Goal: Transaction & Acquisition: Purchase product/service

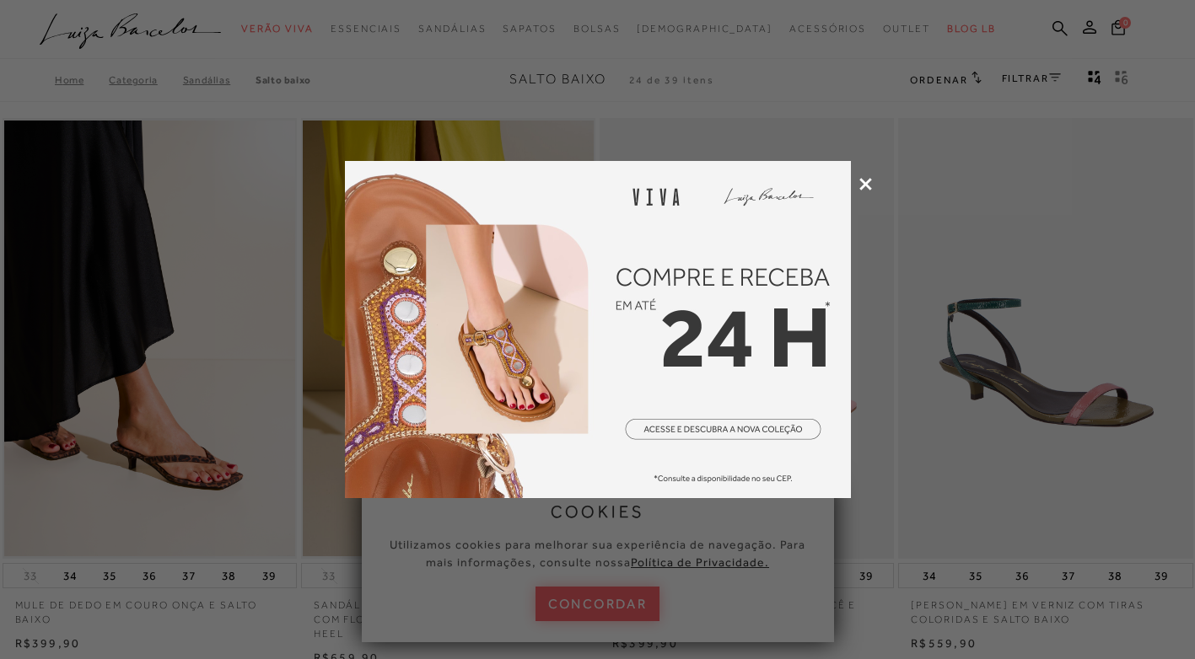
click at [862, 184] on icon at bounding box center [865, 184] width 13 height 13
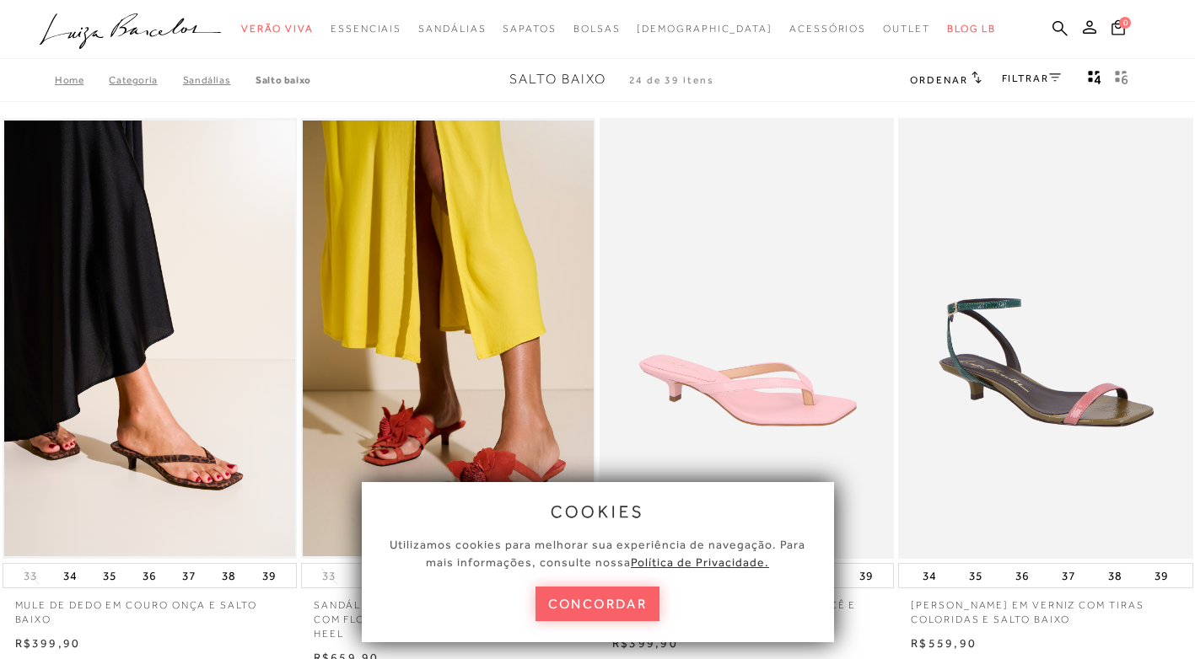
click at [1010, 79] on link "FILTRAR" at bounding box center [1031, 79] width 59 height 12
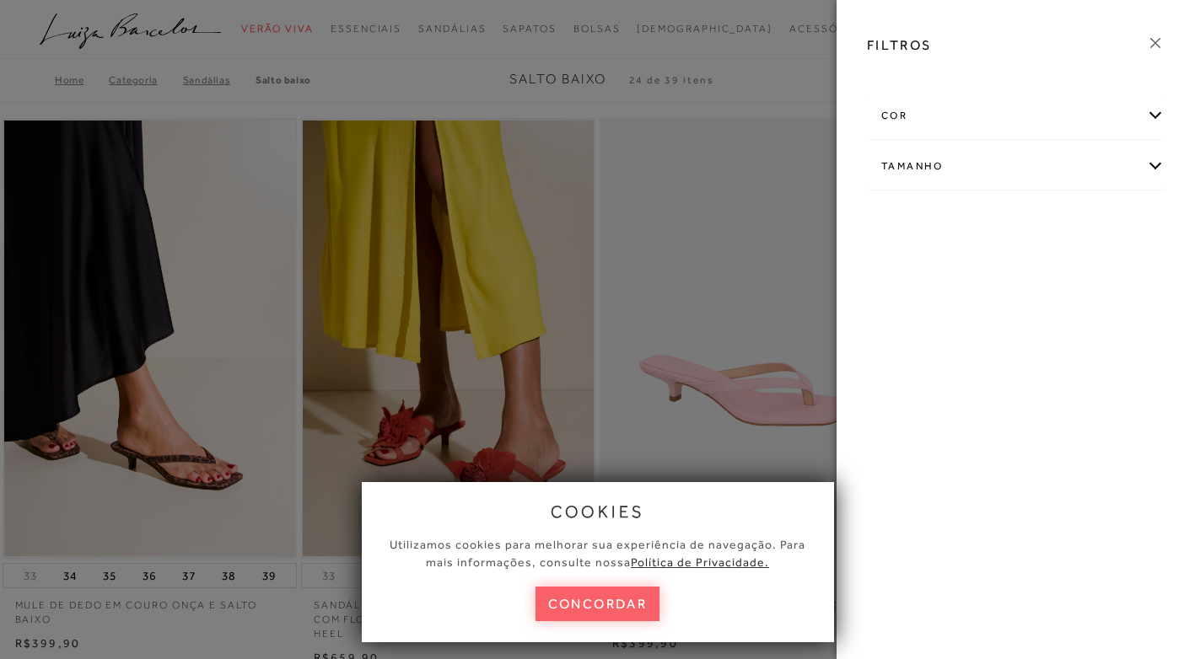
click at [1136, 171] on div "Tamanho" at bounding box center [1015, 166] width 296 height 45
click at [1037, 223] on span "36" at bounding box center [1035, 220] width 24 height 13
click at [1036, 223] on input "36" at bounding box center [1027, 223] width 17 height 17
checkbox input "true"
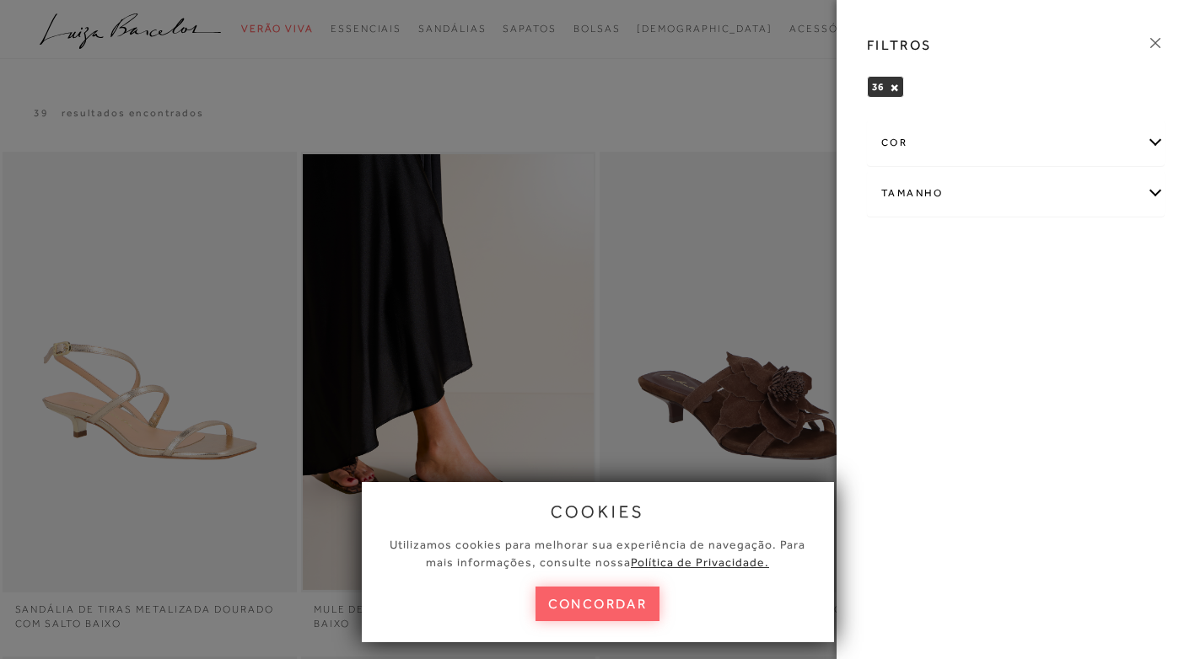
click at [1131, 143] on div "cor" at bounding box center [1015, 143] width 296 height 45
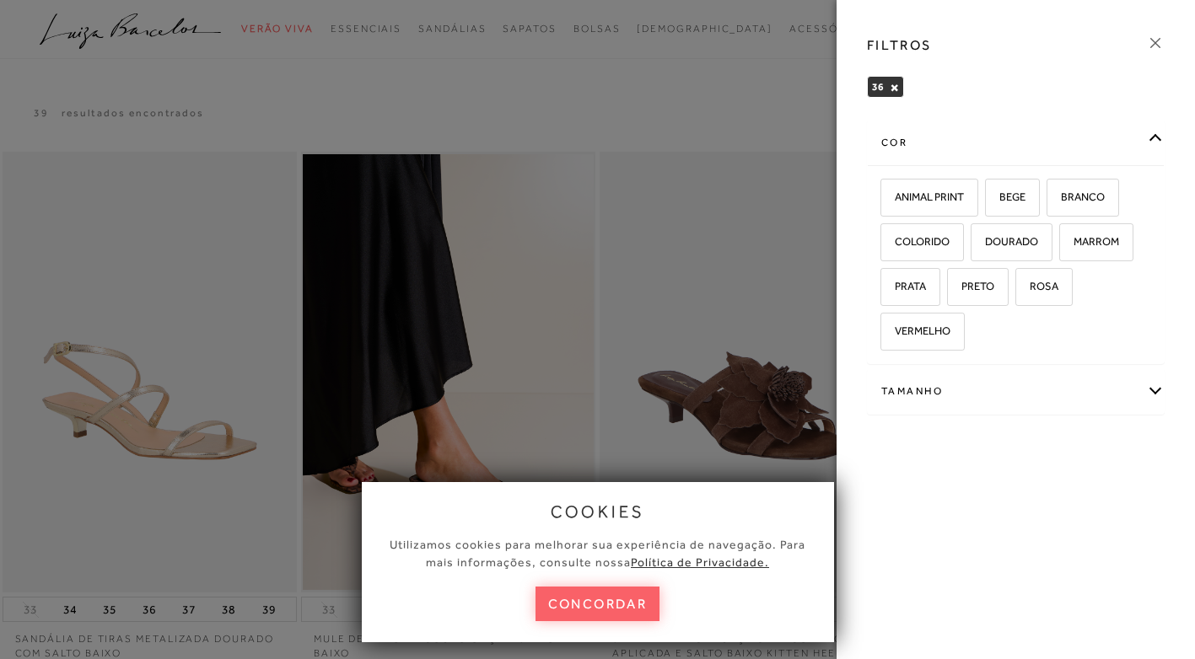
click at [1163, 34] on icon at bounding box center [1155, 43] width 19 height 19
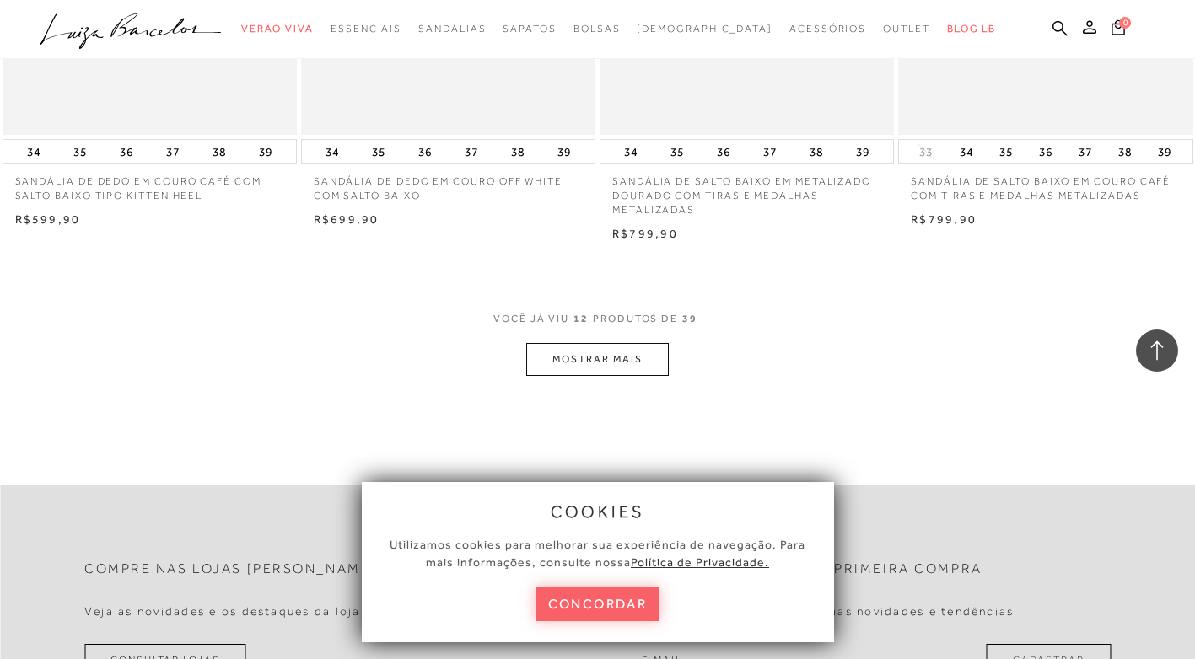
scroll to position [1619, 0]
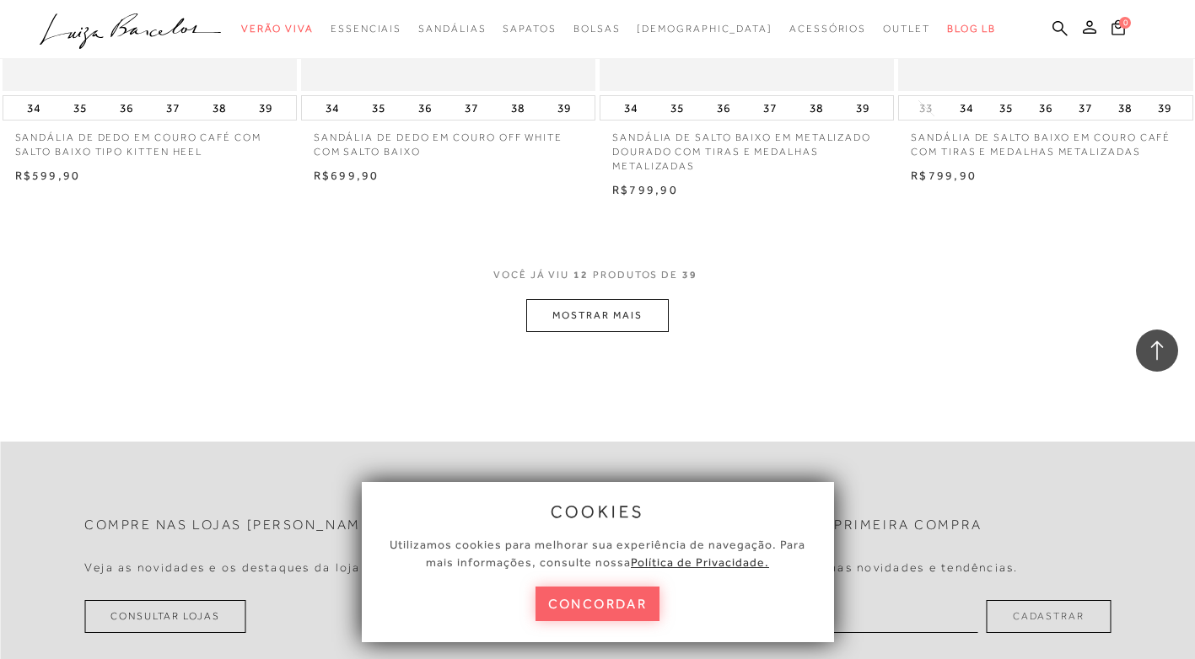
click at [647, 303] on button "MOSTRAR MAIS" at bounding box center [597, 315] width 142 height 33
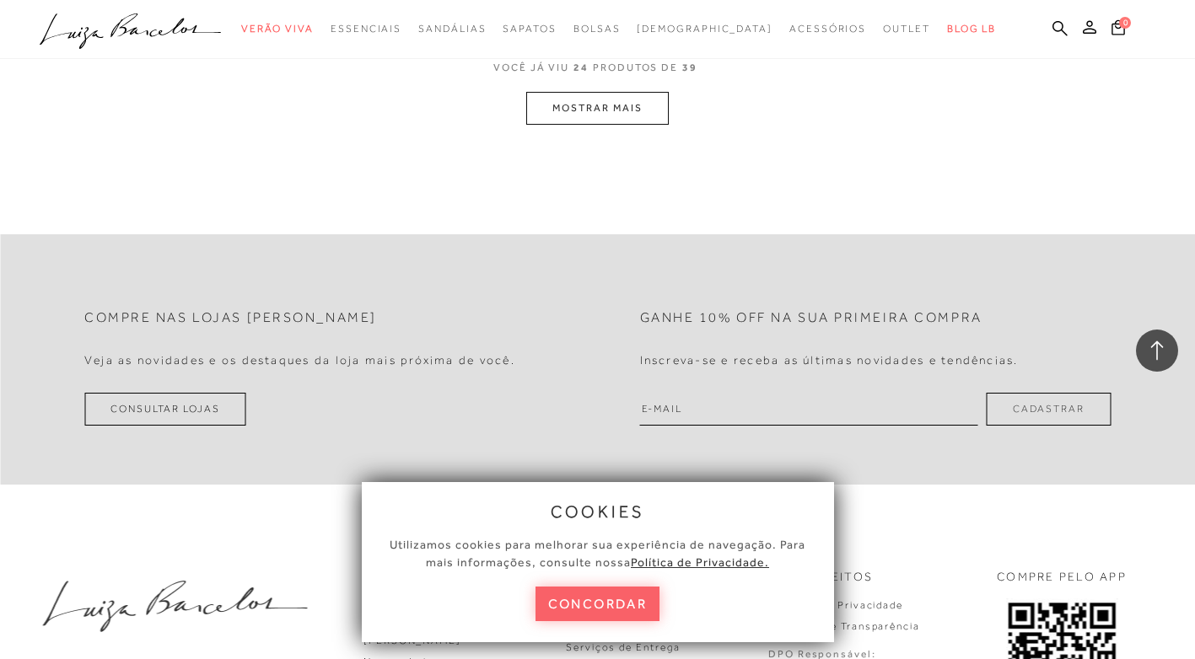
scroll to position [3500, 0]
